Goal: Task Accomplishment & Management: Use online tool/utility

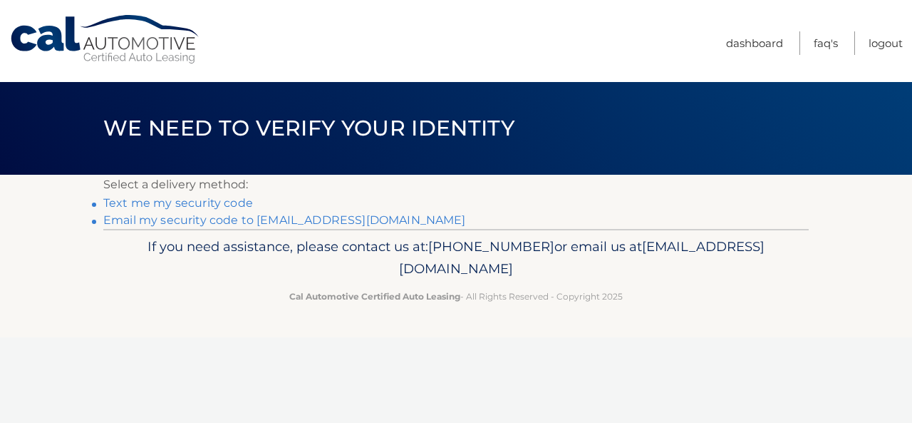
click at [230, 204] on link "Text me my security code" at bounding box center [178, 203] width 150 height 14
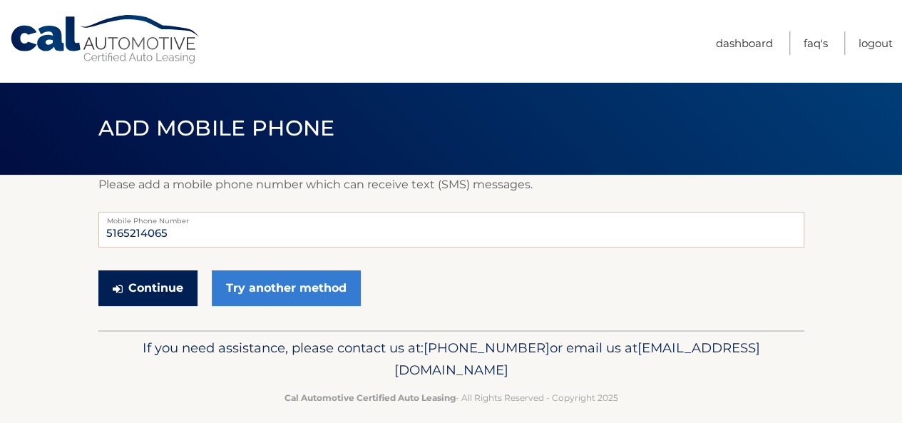
click at [171, 282] on button "Continue" at bounding box center [147, 288] width 99 height 36
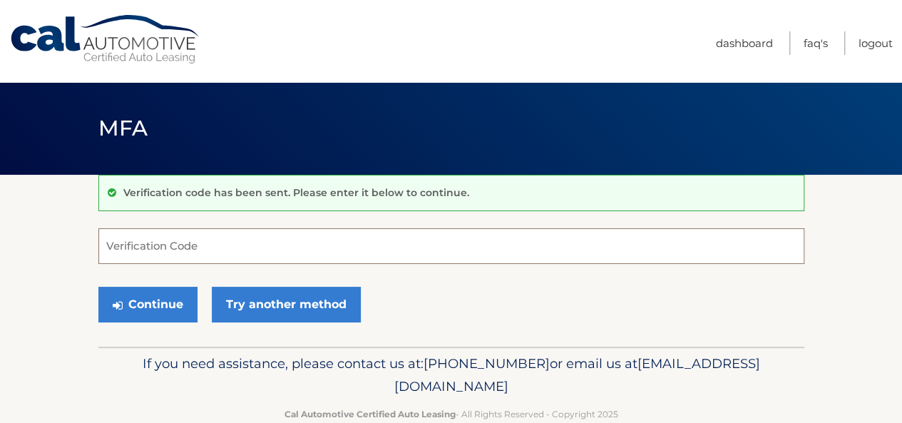
click at [161, 239] on input "Verification Code" at bounding box center [451, 246] width 706 height 36
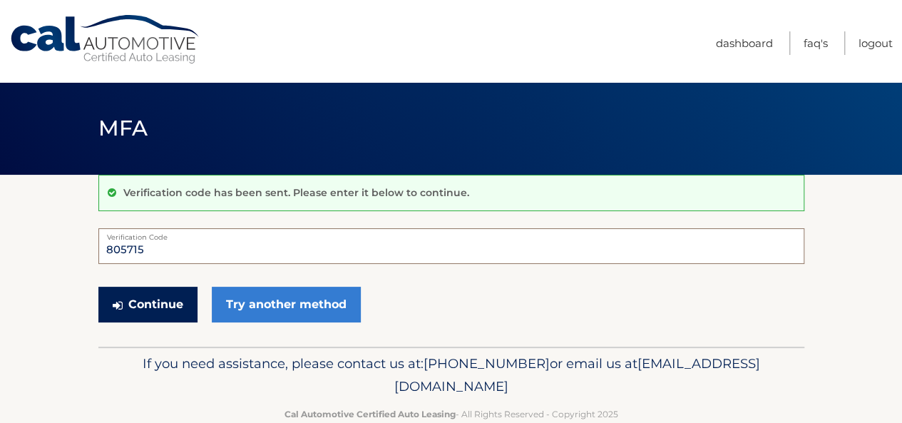
type input "805715"
click at [149, 302] on button "Continue" at bounding box center [147, 305] width 99 height 36
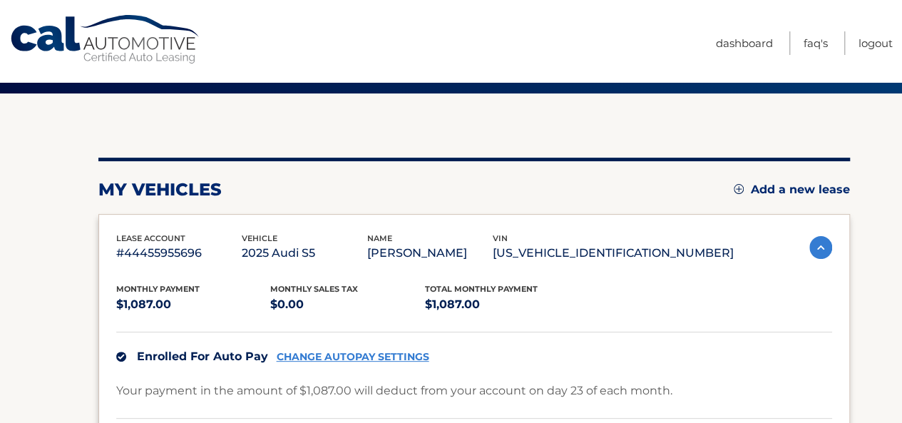
scroll to position [31, 0]
